Goal: Task Accomplishment & Management: Complete application form

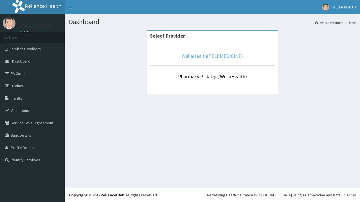
click at [212, 56] on link "WellaHealth(TELEMEDICINE)" at bounding box center [212, 56] width 61 height 6
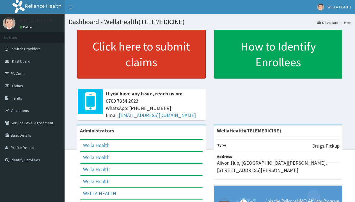
click at [141, 54] on link "Click here to submit claims" at bounding box center [141, 54] width 129 height 49
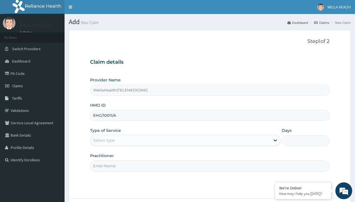
type input "EHG/10011/A"
type input "WellaHealth"
click at [104, 140] on div "Select type" at bounding box center [104, 141] width 22 height 6
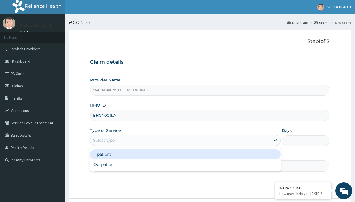
click at [185, 165] on div "Outpatient" at bounding box center [185, 165] width 191 height 10
type input "1"
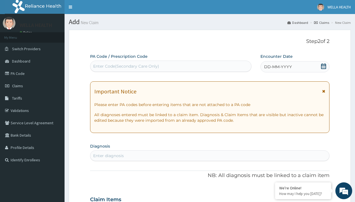
scroll to position [47, 0]
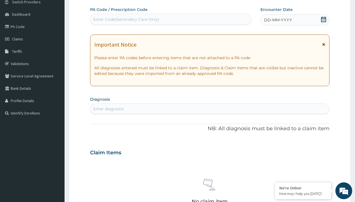
click at [278, 20] on span "DD-MM-YYYY" at bounding box center [278, 20] width 28 height 6
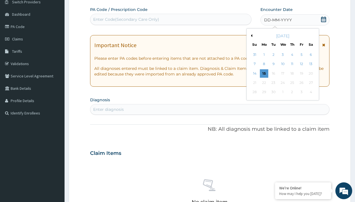
click at [251, 36] on button "Previous Month" at bounding box center [251, 35] width 3 height 3
click at [273, 64] on div "5" at bounding box center [273, 64] width 8 height 8
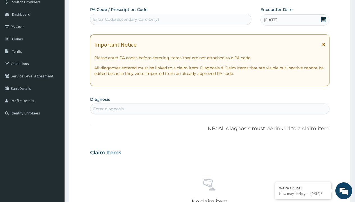
click at [126, 19] on div "Enter Code(Secondary Care Only)" at bounding box center [126, 20] width 66 height 6
type input "PR/B76B0601"
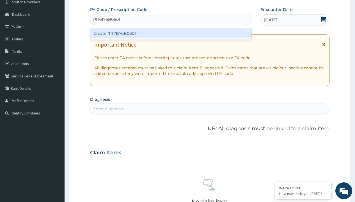
click at [171, 33] on div "Create "PR/B76B0601"" at bounding box center [170, 33] width 161 height 10
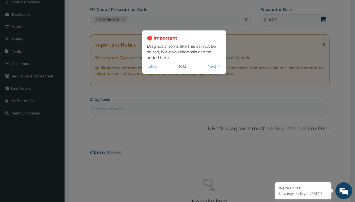
click at [153, 66] on button "Skip" at bounding box center [153, 66] width 12 height 6
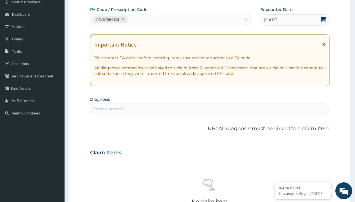
click at [108, 109] on div "Enter diagnosis" at bounding box center [108, 109] width 31 height 6
type input "prescription collected"
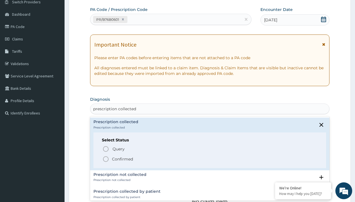
click at [122, 159] on p "Confirmed" at bounding box center [122, 159] width 21 height 6
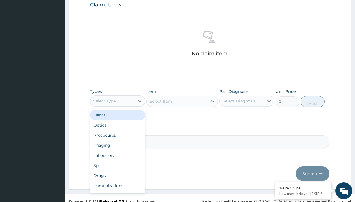
type input "procedures"
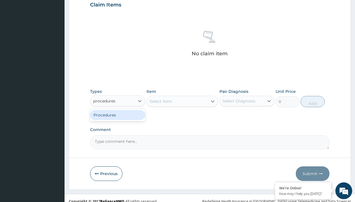
click at [118, 115] on div "Procedures" at bounding box center [117, 115] width 55 height 10
click at [161, 101] on div "Select Item" at bounding box center [161, 102] width 22 height 6
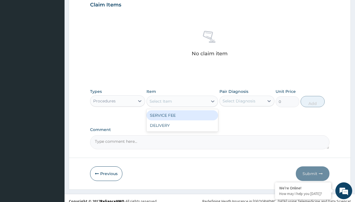
type input "service fee"
click at [182, 115] on div "SERVICE FEE" at bounding box center [183, 115] width 72 height 10
type input "100"
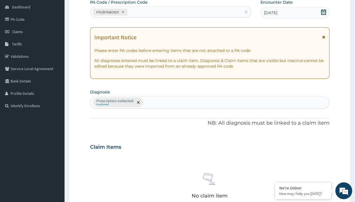
type input "prescription collected"
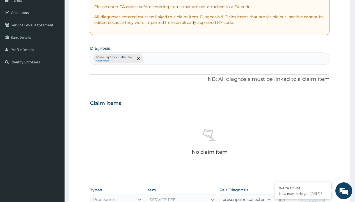
checkbox input "true"
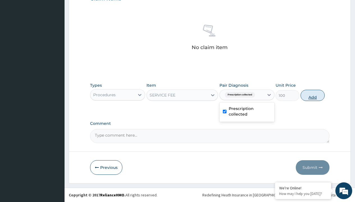
click at [313, 95] on button "Add" at bounding box center [313, 95] width 24 height 11
type input "0"
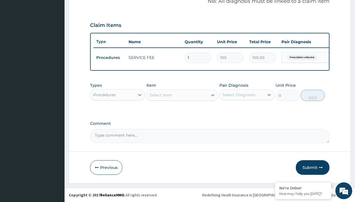
scroll to position [180, 0]
click at [105, 95] on div "Procedures" at bounding box center [104, 95] width 22 height 6
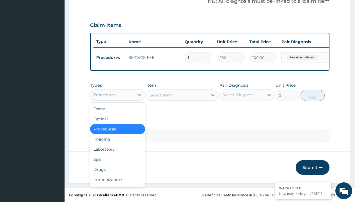
type input "drugs"
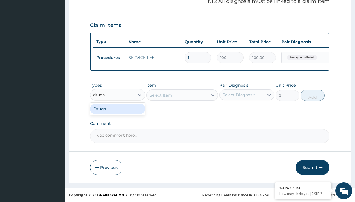
scroll to position [0, 0]
click at [118, 109] on div "Drugs" at bounding box center [117, 109] width 55 height 10
click at [161, 95] on div "Select Item" at bounding box center [183, 95] width 72 height 11
type input "omeprazole 20mg tabs/pack"
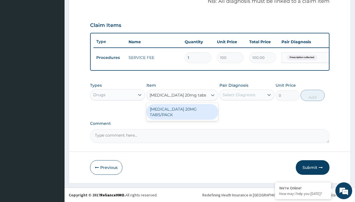
click at [182, 112] on div "[MEDICAL_DATA] 20MG TABS/PACK" at bounding box center [183, 112] width 72 height 16
type input "235.6999969482422"
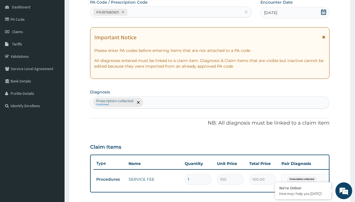
type input "prescription collected"
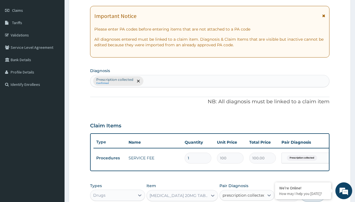
checkbox input "true"
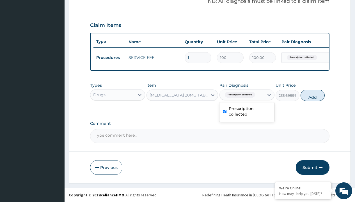
click at [313, 95] on button "Add" at bounding box center [313, 95] width 24 height 11
type input "0"
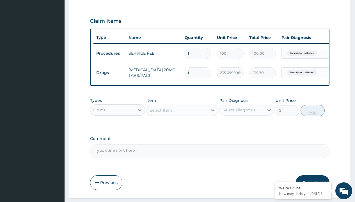
type input "10"
type input "2357.00"
type input "10"
click at [110, 73] on td "Drugs" at bounding box center [110, 73] width 32 height 10
type input "drugs"
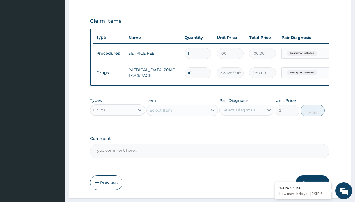
scroll to position [0, 0]
click at [118, 128] on div "Drugs" at bounding box center [117, 124] width 55 height 10
click at [161, 113] on div "Select Item" at bounding box center [161, 111] width 22 height 6
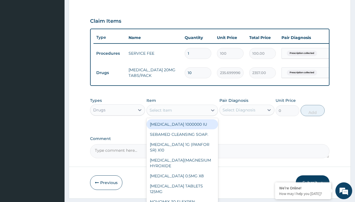
type input "ciprofloxacin 500mg by 10 ciprogem/pack"
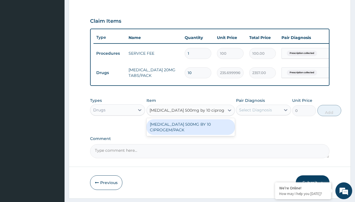
click at [191, 131] on div "[MEDICAL_DATA] 500MG BY 10 CIPROGEM/PACK" at bounding box center [191, 127] width 89 height 16
type input "440"
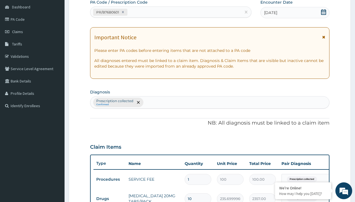
type input "prescription collected"
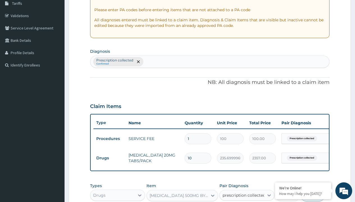
checkbox input "true"
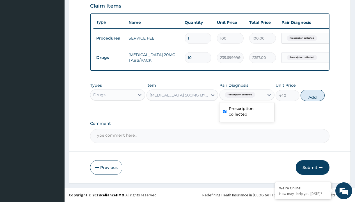
click at [313, 95] on button "Add" at bounding box center [313, 95] width 24 height 11
type input "0"
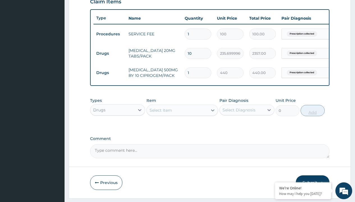
type input "10"
type input "4400.00"
type input "10"
click at [110, 53] on td "Drugs" at bounding box center [110, 53] width 32 height 10
type input "drugs"
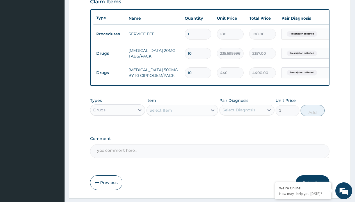
scroll to position [0, 0]
click at [118, 128] on div "Drugs" at bounding box center [117, 124] width 55 height 10
click at [161, 113] on div "Select Item" at bounding box center [161, 111] width 22 height 6
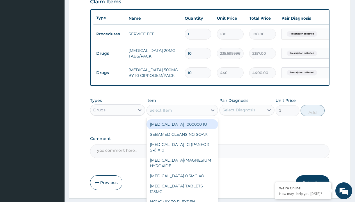
type input "arthermeter + lumefantrine tab (lokmal)"
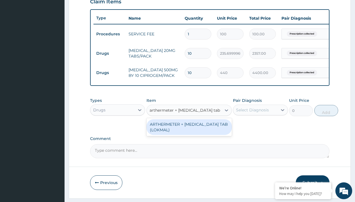
click at [189, 131] on div "ARTHERMETER + [MEDICAL_DATA] TAB (LOKMAL)" at bounding box center [189, 127] width 85 height 16
type input "300"
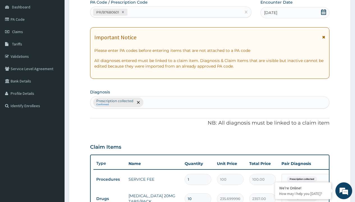
type input "prescription collected"
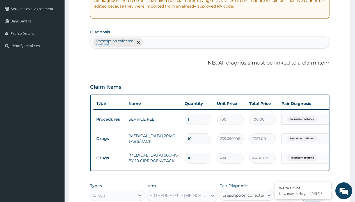
checkbox input "true"
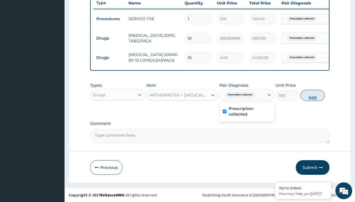
click at [313, 95] on button "Add" at bounding box center [313, 95] width 24 height 11
type input "0"
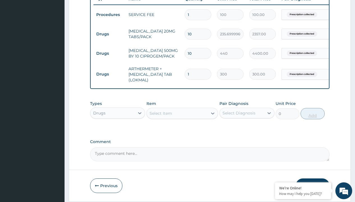
type input "6"
type input "1800.00"
type input "6"
click at [110, 34] on td "Drugs" at bounding box center [110, 34] width 32 height 10
type input "drugs"
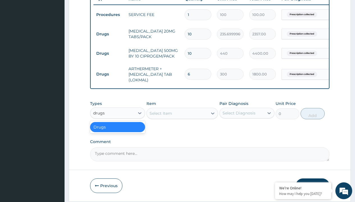
scroll to position [0, 0]
click at [118, 131] on div "Drugs" at bounding box center [117, 127] width 55 height 10
click at [161, 116] on div "Select Item" at bounding box center [161, 114] width 22 height 6
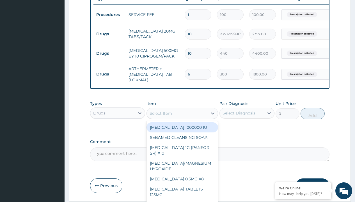
type input "loperamide caps 2mg/sach"
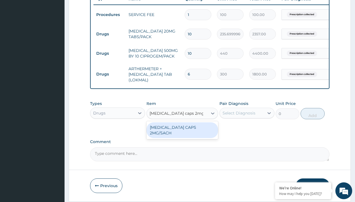
click at [182, 131] on div "[MEDICAL_DATA] CAPS 2MG/SACH" at bounding box center [183, 130] width 72 height 16
type input "420"
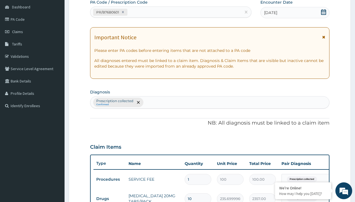
type input "prescription collected"
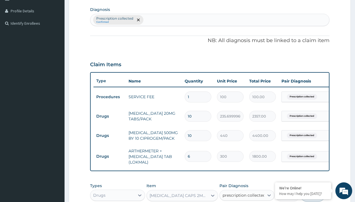
checkbox input "true"
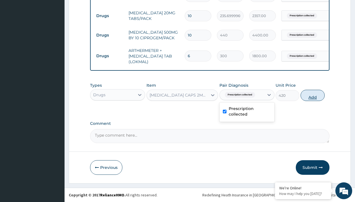
click at [313, 95] on button "Add" at bounding box center [313, 95] width 24 height 11
type input "0"
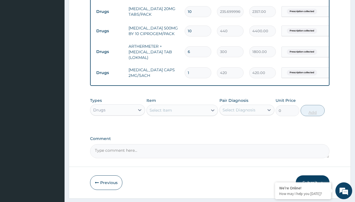
type input "10"
type input "4200.00"
type input "10"
click at [110, 12] on td "Drugs" at bounding box center [110, 11] width 32 height 10
type input "drugs"
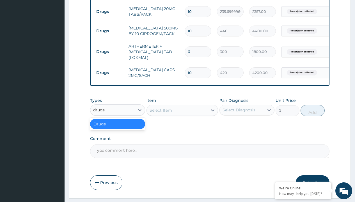
scroll to position [0, 0]
click at [118, 128] on div "Drugs" at bounding box center [117, 124] width 55 height 10
click at [161, 113] on div "Select Item" at bounding box center [161, 111] width 22 height 6
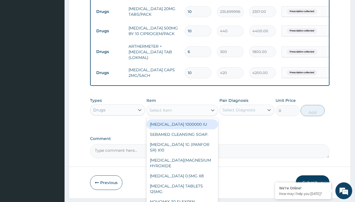
type input "emzor pcm tablet/sach"
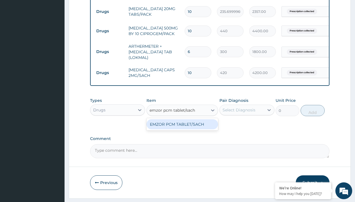
click at [182, 128] on div "EMZOR PCM TABLET/SACH" at bounding box center [183, 124] width 72 height 10
type input "25"
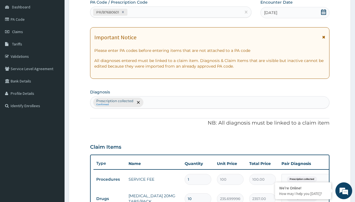
type input "prescription collected"
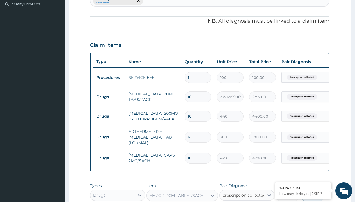
scroll to position [261, 0]
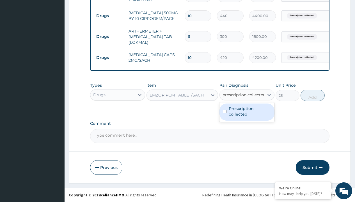
click at [247, 112] on label "Prescription collected" at bounding box center [250, 111] width 42 height 11
checkbox input "true"
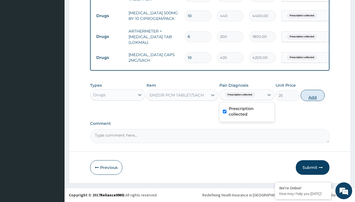
click at [313, 95] on button "Add" at bounding box center [313, 95] width 24 height 11
type input "0"
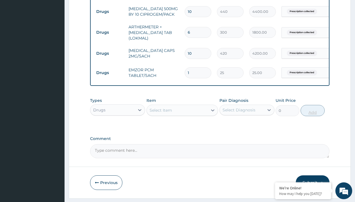
type input "24"
type input "600.00"
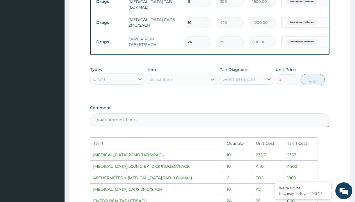
scroll to position [292, 0]
type input "24"
click at [202, 21] on input "10" at bounding box center [198, 22] width 27 height 11
type input "1"
type input "420.00"
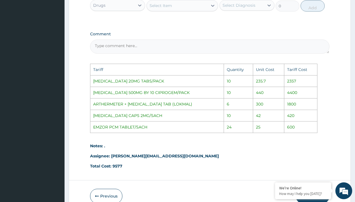
scroll to position [399, 0]
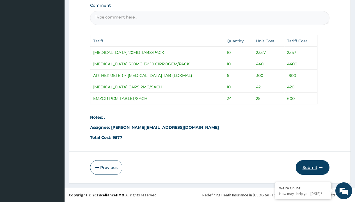
type input "1"
click at [306, 170] on button "Submit" at bounding box center [313, 167] width 34 height 15
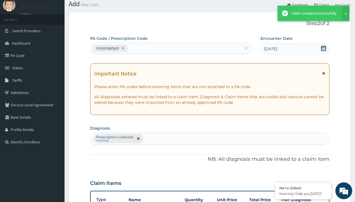
scroll to position [280, 0]
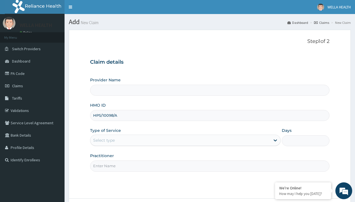
type input "HPS/10098/A"
type input "WellaHealth"
type input "WellaHealth(TELEMEDICINE)"
type input "WellaHealth"
click at [104, 140] on div "Select type" at bounding box center [104, 141] width 22 height 6
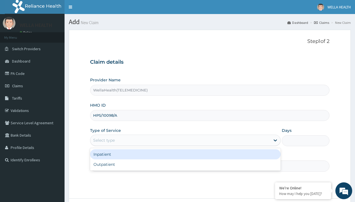
click at [185, 165] on div "Outpatient" at bounding box center [185, 165] width 191 height 10
type input "1"
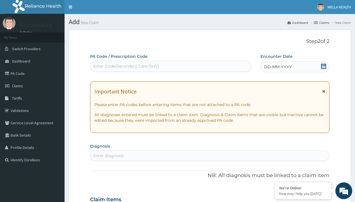
scroll to position [47, 0]
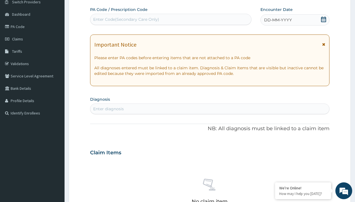
click at [278, 20] on span "DD-MM-YYYY" at bounding box center [278, 20] width 28 height 6
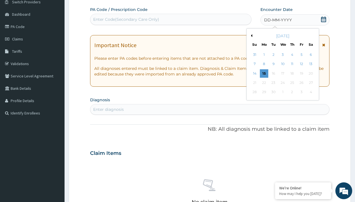
click at [251, 36] on button "Previous Month" at bounding box center [251, 35] width 3 height 3
click at [273, 64] on div "5" at bounding box center [273, 64] width 8 height 8
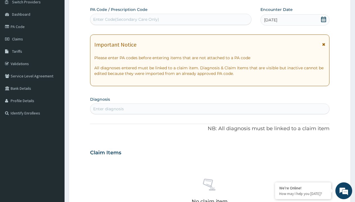
click at [126, 19] on div "Enter Code(Secondary Care Only)" at bounding box center [126, 20] width 66 height 6
type input "PR/F07B13E2"
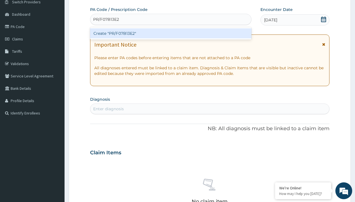
scroll to position [0, 0]
click at [171, 33] on div "Create "PR/F07B13E2"" at bounding box center [170, 33] width 161 height 10
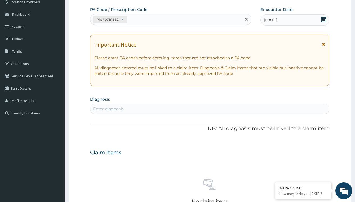
click at [108, 109] on div "Enter diagnosis" at bounding box center [108, 109] width 31 height 6
type input "prescription collected"
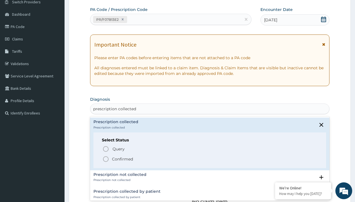
click at [122, 159] on p "Confirmed" at bounding box center [122, 159] width 21 height 6
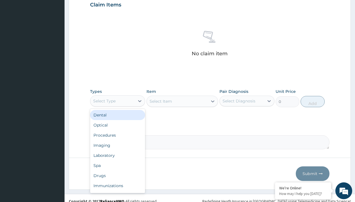
type input "procedures"
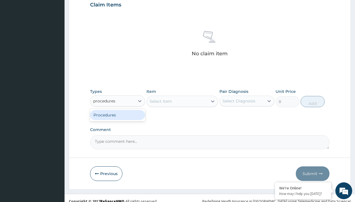
scroll to position [0, 0]
click at [118, 115] on div "Procedures" at bounding box center [117, 115] width 55 height 10
click at [161, 101] on div "Select Item" at bounding box center [161, 102] width 22 height 6
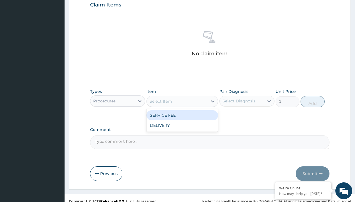
type input "service fee"
click at [182, 115] on div "SERVICE FEE" at bounding box center [183, 115] width 72 height 10
type input "100"
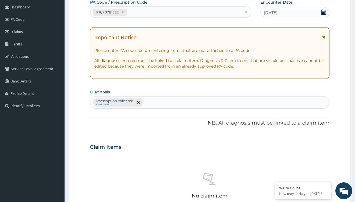
type input "prescription collected"
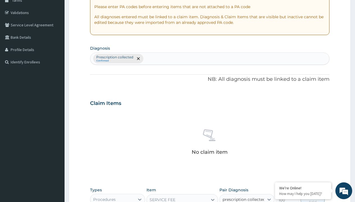
checkbox input "true"
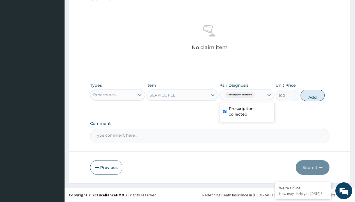
click at [313, 95] on button "Add" at bounding box center [313, 95] width 24 height 11
type input "0"
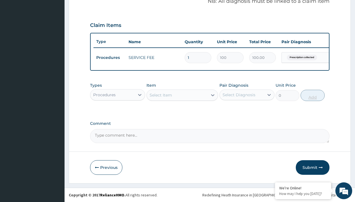
scroll to position [180, 0]
click at [105, 95] on div "Procedures" at bounding box center [104, 95] width 22 height 6
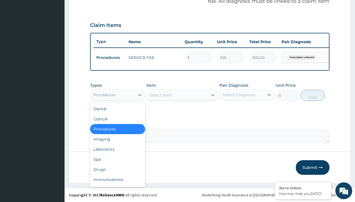
type input "drugs"
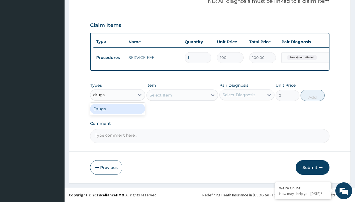
click at [118, 109] on div "Drugs" at bounding box center [117, 109] width 55 height 10
click at [161, 95] on div "Select Item" at bounding box center [183, 95] width 72 height 11
type input "dihydroartemisin/piperaquine by 9"
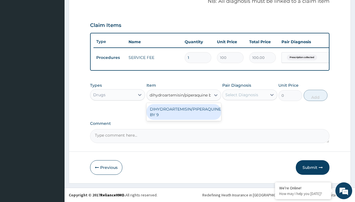
click at [184, 112] on div "DIHYDROARTEMISIN/PIPERAQUINE BY 9" at bounding box center [184, 112] width 75 height 16
type input "388.8999938964844"
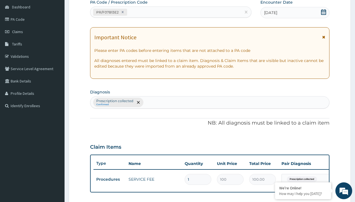
type input "prescription collected"
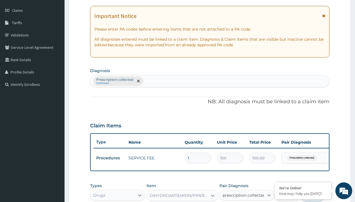
checkbox input "true"
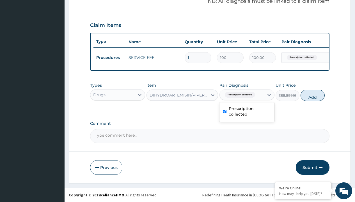
click at [313, 95] on button "Add" at bounding box center [313, 95] width 24 height 11
type input "0"
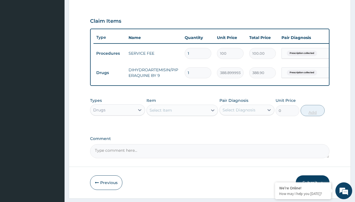
type input "9"
type input "3500.10"
type input "9"
click at [110, 73] on td "Drugs" at bounding box center [110, 73] width 32 height 10
type input "drugs"
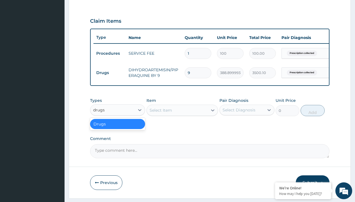
scroll to position [0, 0]
click at [118, 128] on div "Drugs" at bounding box center [117, 124] width 55 height 10
click at [161, 113] on div "Select Item" at bounding box center [161, 111] width 22 height 6
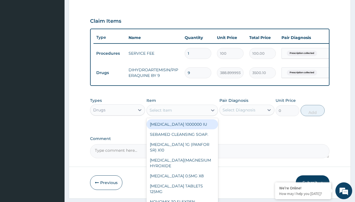
type input "paracetamol 500mg tablet emzor/sach"
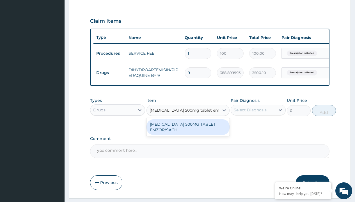
click at [188, 131] on div "[MEDICAL_DATA] 500MG TABLET EMZOR/SACH" at bounding box center [188, 127] width 83 height 16
type input "24"
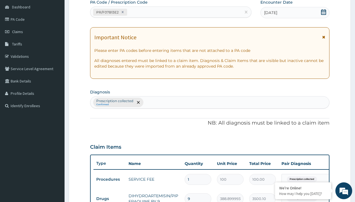
type input "prescription collected"
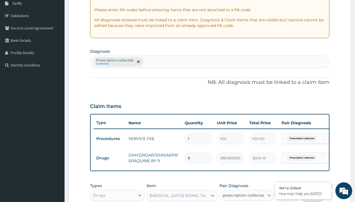
checkbox input "true"
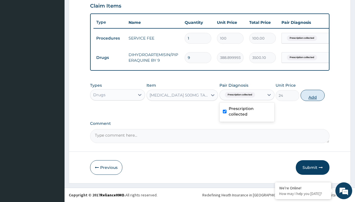
click at [313, 95] on button "Add" at bounding box center [313, 95] width 24 height 11
type input "0"
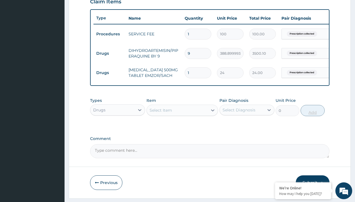
type input "24"
type input "576.00"
type input "24"
click at [110, 53] on td "Drugs" at bounding box center [110, 53] width 32 height 10
type input "drugs"
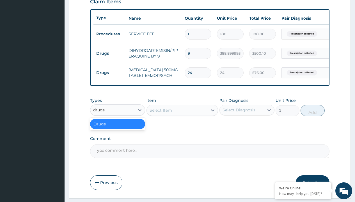
scroll to position [0, 0]
click at [118, 128] on div "Drugs" at bounding box center [117, 124] width 55 height 10
click at [161, 113] on div "Select Item" at bounding box center [161, 111] width 22 height 6
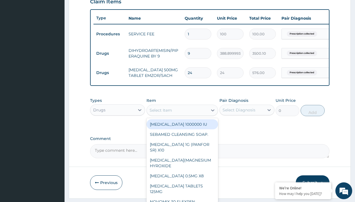
type input "loratadine 10mg by afrab/sach"
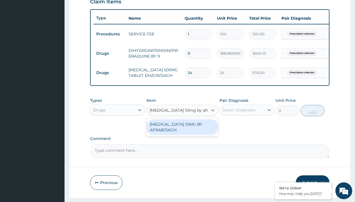
click at [182, 131] on div "[MEDICAL_DATA] 10MG BY AFRAB/SACH" at bounding box center [183, 127] width 72 height 16
type input "70"
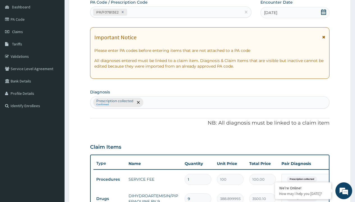
type input "prescription collected"
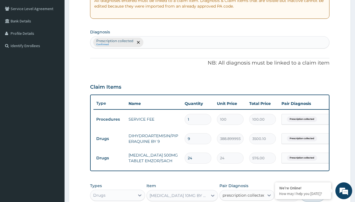
checkbox input "true"
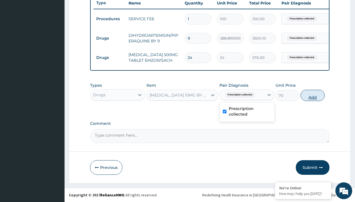
click at [313, 95] on button "Add" at bounding box center [313, 95] width 24 height 11
type input "0"
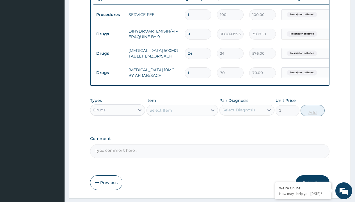
type input "10"
type input "700.00"
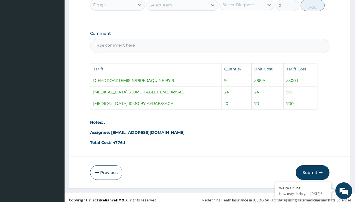
scroll to position [334, 0]
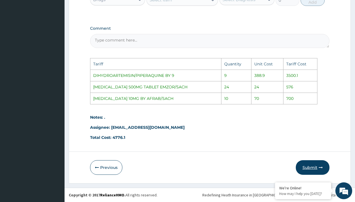
type input "10"
click at [303, 165] on button "Submit" at bounding box center [313, 167] width 34 height 15
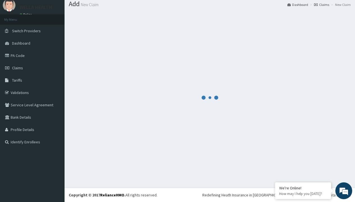
scroll to position [239, 0]
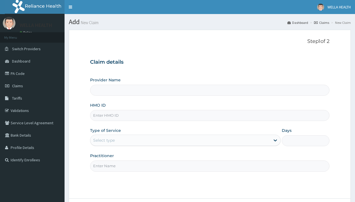
type input "WellaHealth(TELEMEDICINE)"
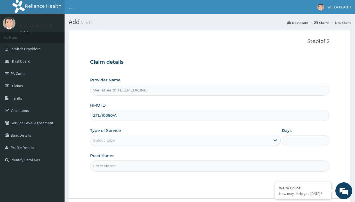
type input "ZTL/10080/A"
type input "WellaHealth"
click at [104, 140] on div "Select type" at bounding box center [104, 141] width 22 height 6
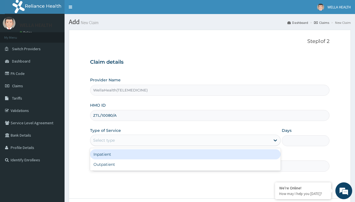
click at [185, 165] on div "Outpatient" at bounding box center [185, 165] width 191 height 10
type input "1"
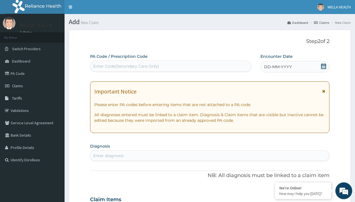
scroll to position [47, 0]
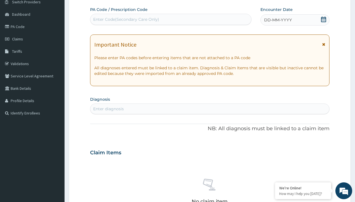
click at [278, 20] on span "DD-MM-YYYY" at bounding box center [278, 20] width 28 height 6
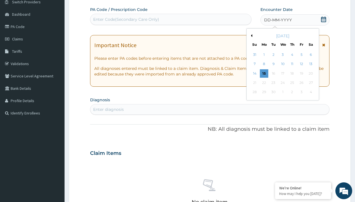
click at [251, 36] on button "Previous Month" at bounding box center [251, 35] width 3 height 3
click at [273, 64] on div "5" at bounding box center [273, 64] width 8 height 8
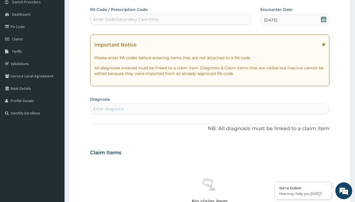
click at [126, 19] on div "Enter Code(Secondary Care Only)" at bounding box center [126, 20] width 66 height 6
type input "PR/534DE502"
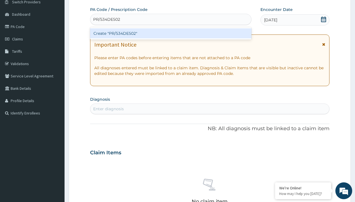
click at [171, 33] on div "Create "PR/534DE502"" at bounding box center [170, 33] width 161 height 10
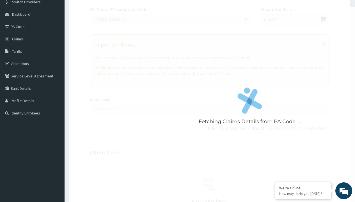
click at [108, 109] on div "Enter diagnosis" at bounding box center [108, 109] width 31 height 6
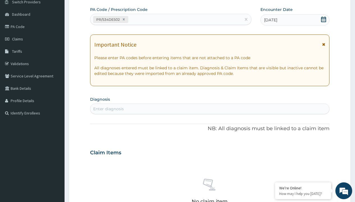
type input "prescription collected"
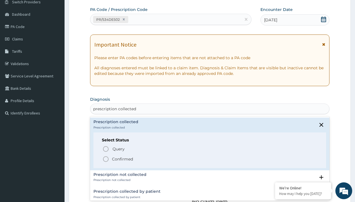
click at [122, 159] on p "Confirmed" at bounding box center [122, 159] width 21 height 6
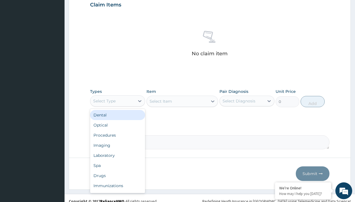
type input "procedures"
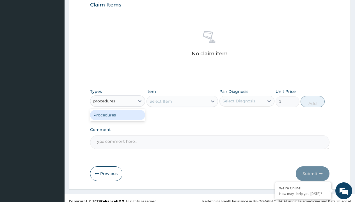
scroll to position [0, 0]
click at [118, 115] on div "Procedures" at bounding box center [117, 115] width 55 height 10
click at [161, 101] on div "Select Item" at bounding box center [161, 102] width 22 height 6
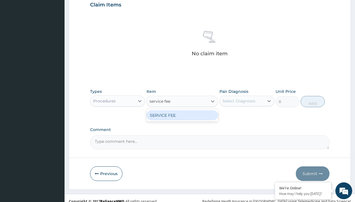
type input "service fee"
click at [182, 115] on div "SERVICE FEE" at bounding box center [183, 115] width 72 height 10
type input "100"
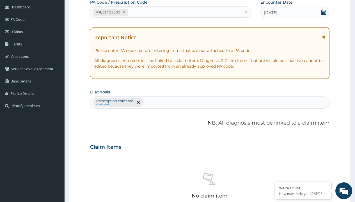
type input "prescription collected"
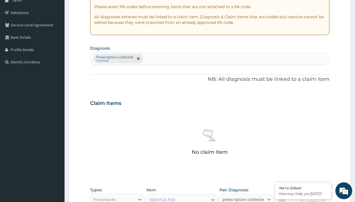
checkbox input "true"
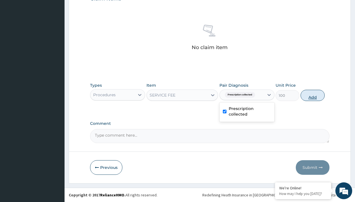
click at [313, 95] on button "Add" at bounding box center [313, 95] width 24 height 11
type input "0"
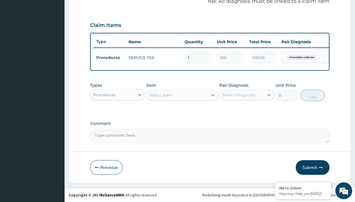
click at [105, 95] on div "Procedures" at bounding box center [104, 95] width 22 height 6
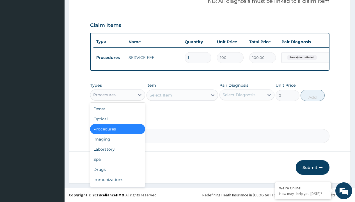
type input "drugs"
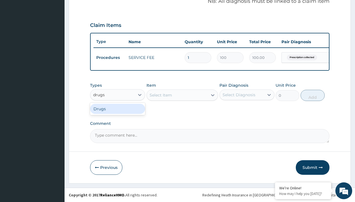
scroll to position [0, 0]
click at [118, 109] on div "Drugs" at bounding box center [117, 109] width 55 height 10
click at [161, 95] on div "Select Item" at bounding box center [183, 95] width 72 height 11
type input "loratadine 10mg tab loratyn x10"
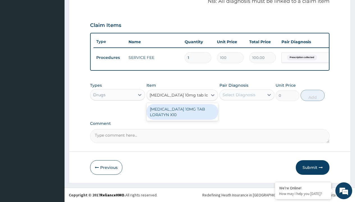
click at [182, 112] on div "LORATADINE 10MG TAB LORATYN X10" at bounding box center [183, 112] width 72 height 16
type input "117"
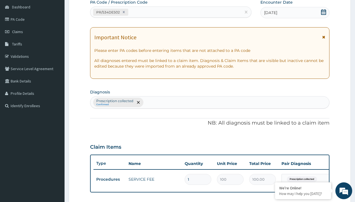
type input "prescription collected"
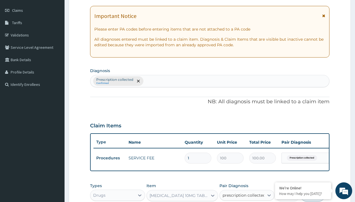
checkbox input "true"
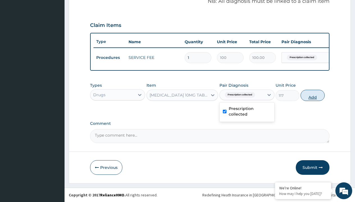
click at [313, 95] on button "Add" at bounding box center [313, 95] width 24 height 11
type input "0"
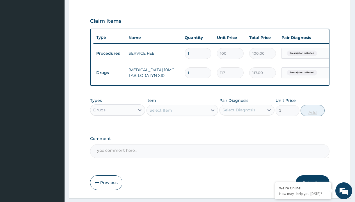
type input "10"
type input "1170.00"
type input "10"
click at [110, 73] on td "Drugs" at bounding box center [110, 73] width 32 height 10
type input "drugs"
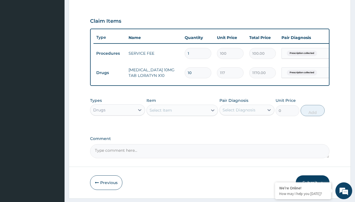
scroll to position [0, 0]
click at [118, 128] on div "Drugs" at bounding box center [117, 124] width 55 height 10
click at [161, 113] on div "Select Item" at bounding box center [161, 111] width 22 height 6
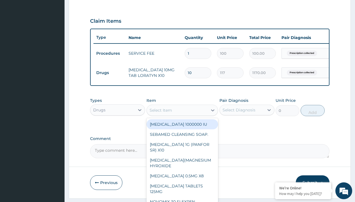
type input "tuxil-d/tuxil-n syrup/bott"
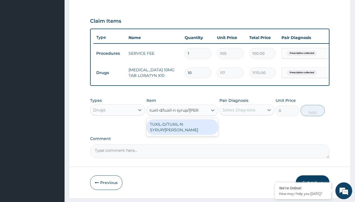
click at [182, 128] on div "TUXIL-D/TUXIL-N SYRUP/BOTT" at bounding box center [183, 127] width 72 height 16
type input "1425"
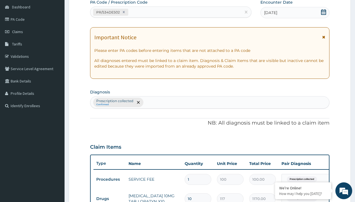
type input "prescription collected"
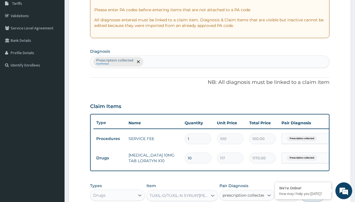
checkbox input "true"
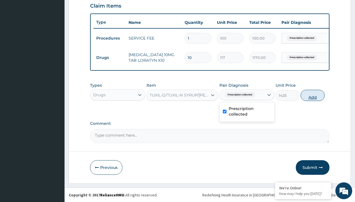
click at [313, 95] on button "Add" at bounding box center [313, 95] width 24 height 11
type input "0"
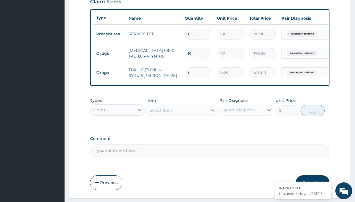
click at [110, 53] on td "Drugs" at bounding box center [110, 53] width 32 height 10
type input "drugs"
click at [118, 128] on div "Drugs" at bounding box center [117, 124] width 55 height 10
click at [161, 113] on div "Select Item" at bounding box center [161, 111] width 22 height 6
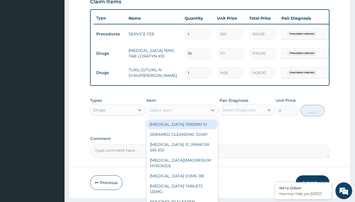
type input "tuxil-d/tuxil-n syrup/bott"
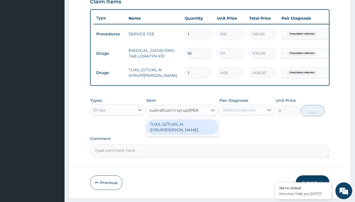
click at [182, 128] on div "TUXIL-D/TUXIL-N SYRUP/BOTT" at bounding box center [183, 127] width 72 height 16
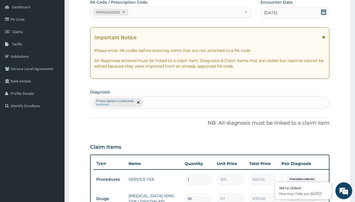
type input "prescription collected"
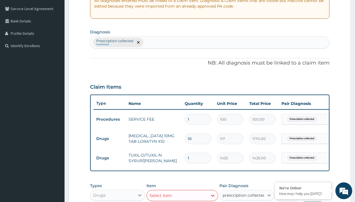
checkbox input "true"
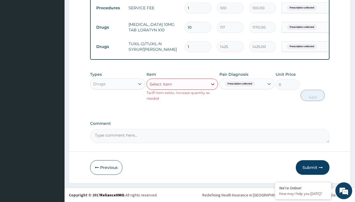
click at [110, 23] on td "Drugs" at bounding box center [110, 27] width 32 height 10
type input "drugs"
click at [118, 98] on div "Drugs" at bounding box center [117, 98] width 55 height 10
click at [161, 84] on div "Select Item" at bounding box center [161, 84] width 22 height 6
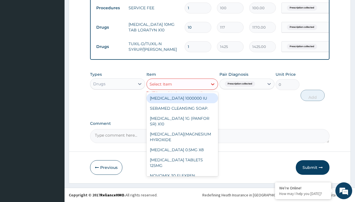
type input "strepsil lozenges x24"
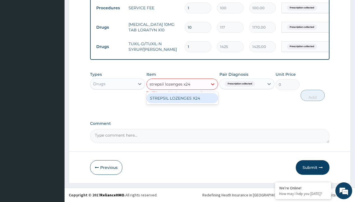
click at [182, 98] on div "STREPSIL LOZENGES X24" at bounding box center [183, 98] width 72 height 10
type input "233.5"
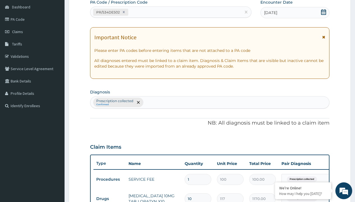
type input "prescription collected"
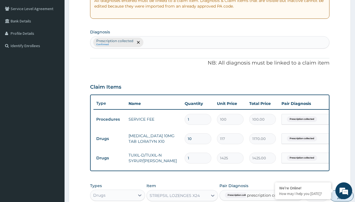
checkbox input "false"
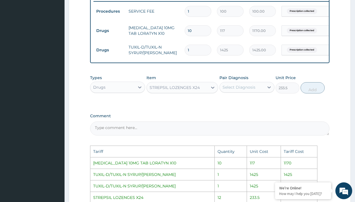
scroll to position [222, 0]
click at [201, 50] on input "1" at bounding box center [198, 50] width 27 height 11
type input "0.00"
type input "2"
type input "2850.00"
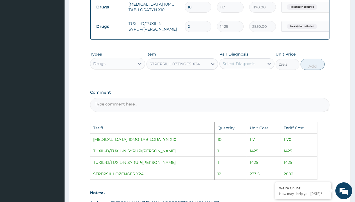
scroll to position [261, 0]
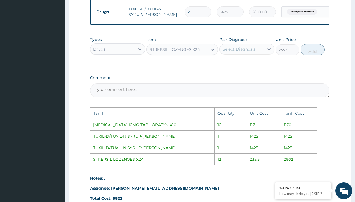
type input "2"
click at [241, 52] on div "Select Diagnosis" at bounding box center [239, 49] width 33 height 6
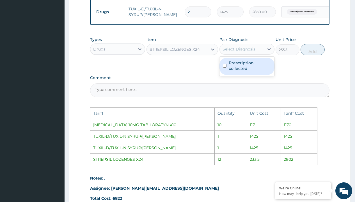
click at [244, 63] on div "Prescription collected" at bounding box center [247, 66] width 55 height 17
checkbox input "true"
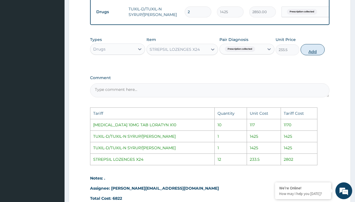
click at [318, 55] on button "Add" at bounding box center [313, 49] width 24 height 11
type input "0"
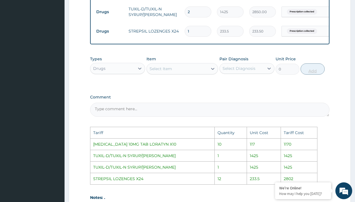
type input "12"
type input "2802.00"
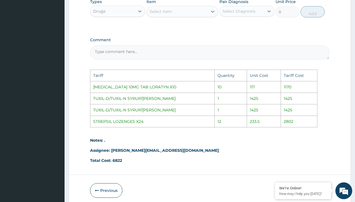
scroll to position [345, 0]
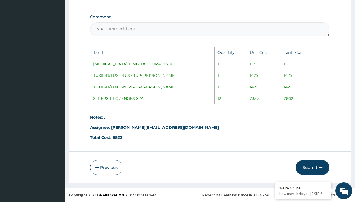
type input "12"
click at [320, 171] on button "Submit" at bounding box center [313, 167] width 34 height 15
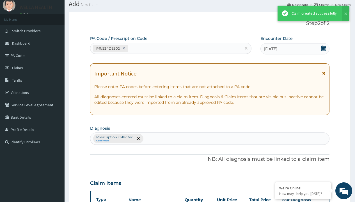
scroll to position [239, 0]
